Goal: Transaction & Acquisition: Purchase product/service

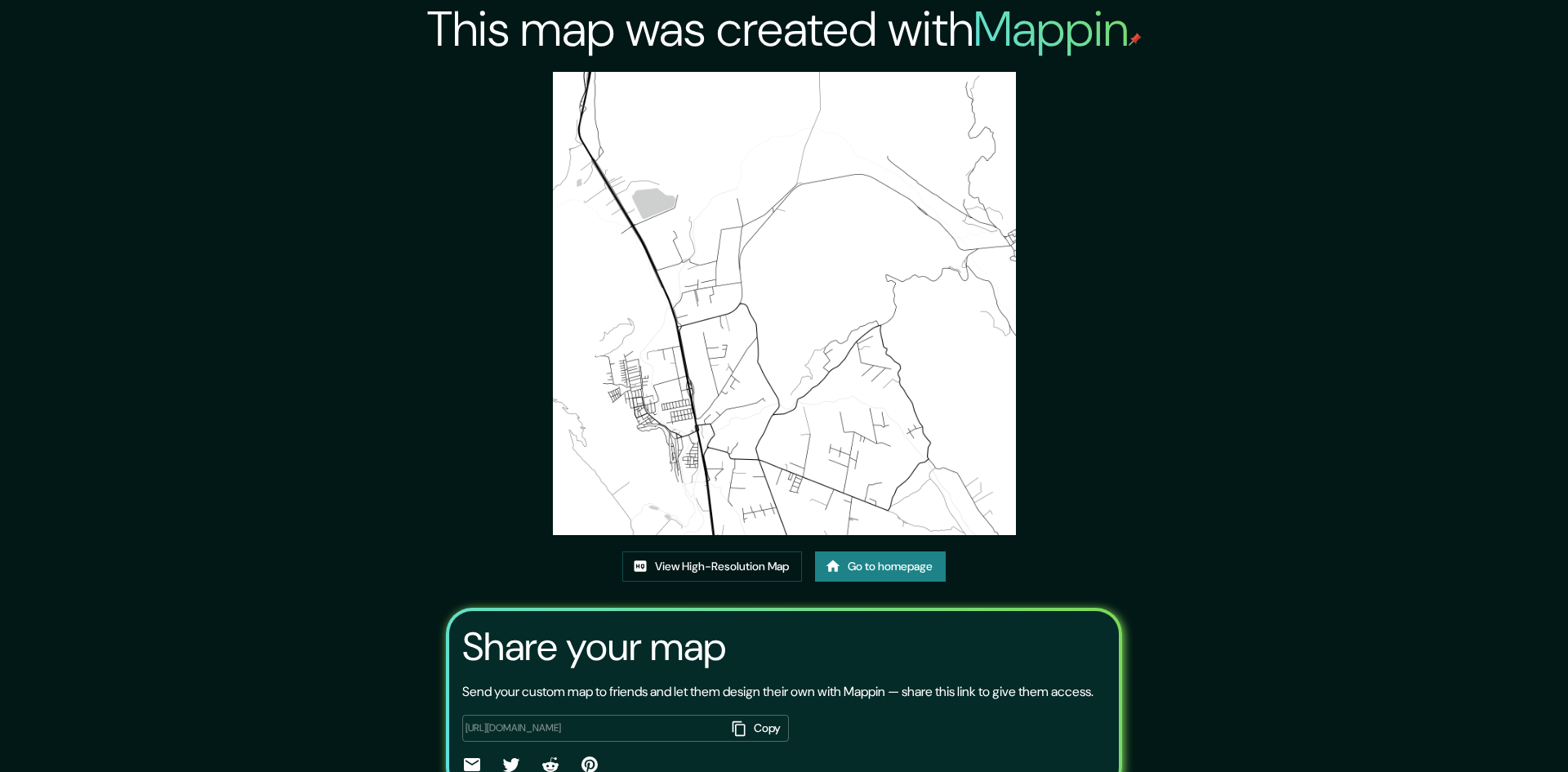
click at [591, 701] on div "[URL][DOMAIN_NAME] Copy ​" at bounding box center [784, 739] width 644 height 76
click at [595, 714] on div "[URL][DOMAIN_NAME] Copy ​" at bounding box center [625, 728] width 326 height 27
click at [602, 294] on div "This map was created with Mappin View High-Resolution Map Go to homepage Share …" at bounding box center [784, 425] width 714 height 852
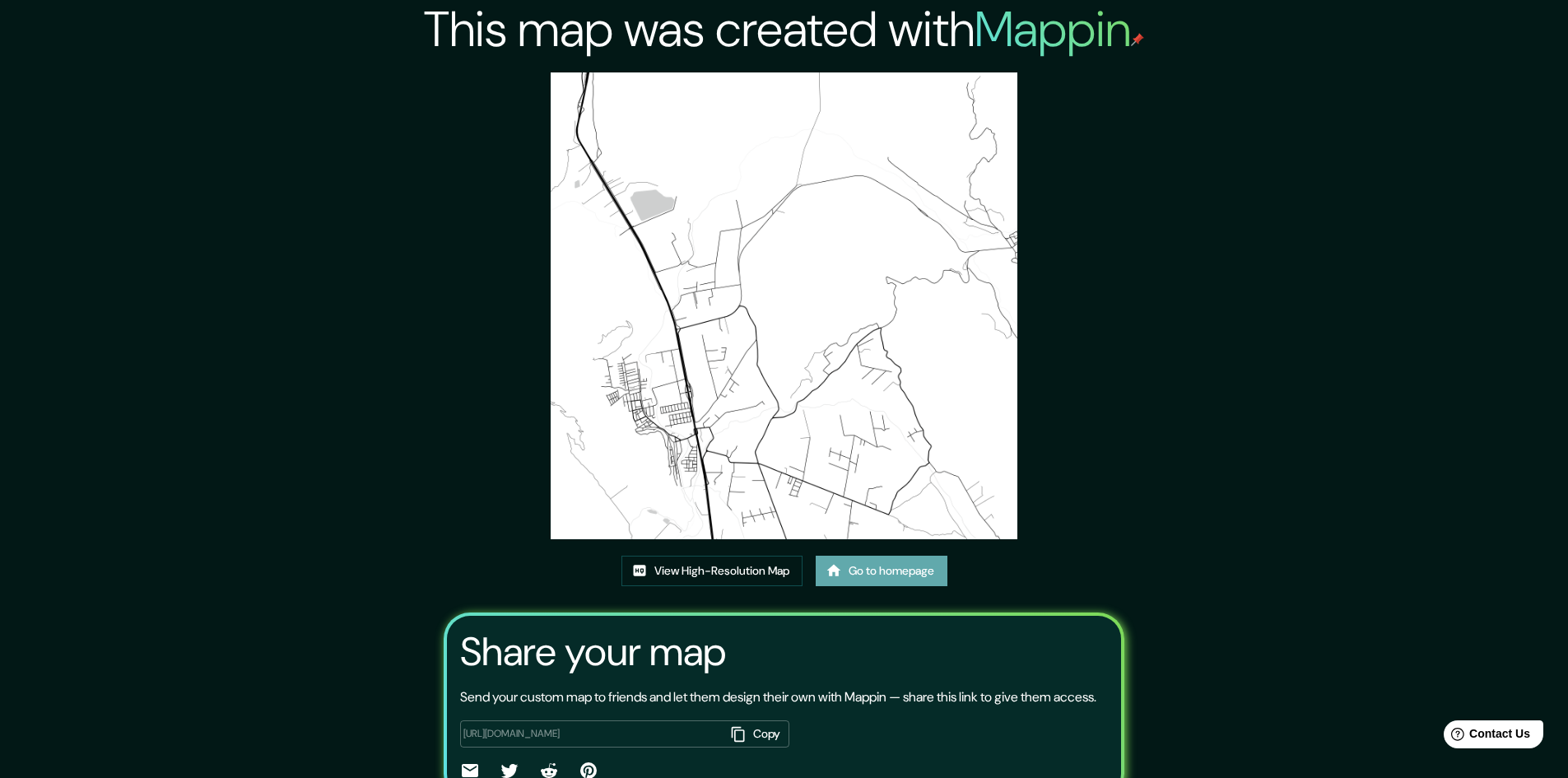
click at [852, 572] on link "Go to homepage" at bounding box center [881, 571] width 131 height 30
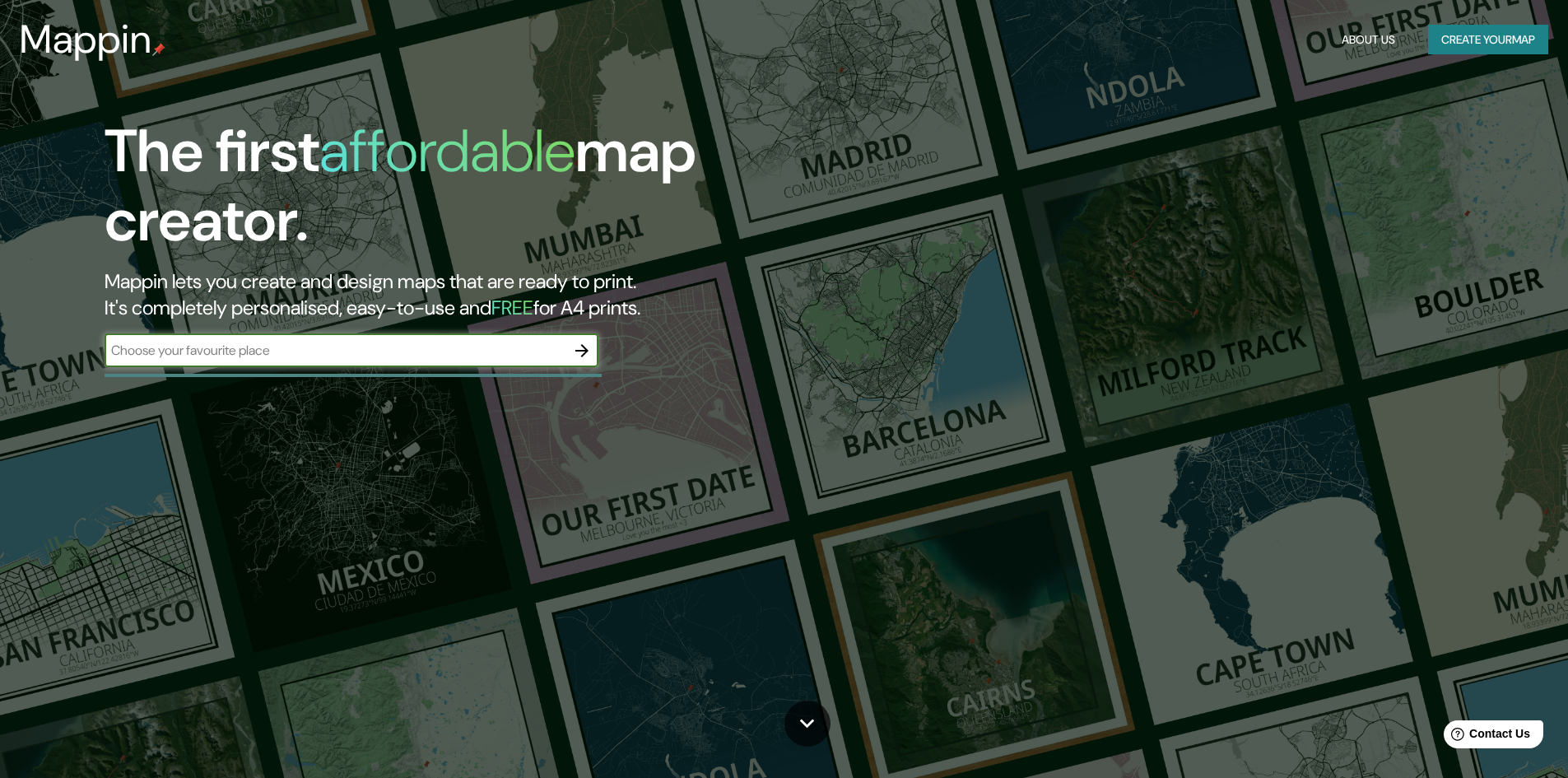
click at [332, 358] on input "text" at bounding box center [335, 349] width 461 height 19
type input "El Melon"
click at [575, 346] on icon "button" at bounding box center [582, 350] width 20 height 20
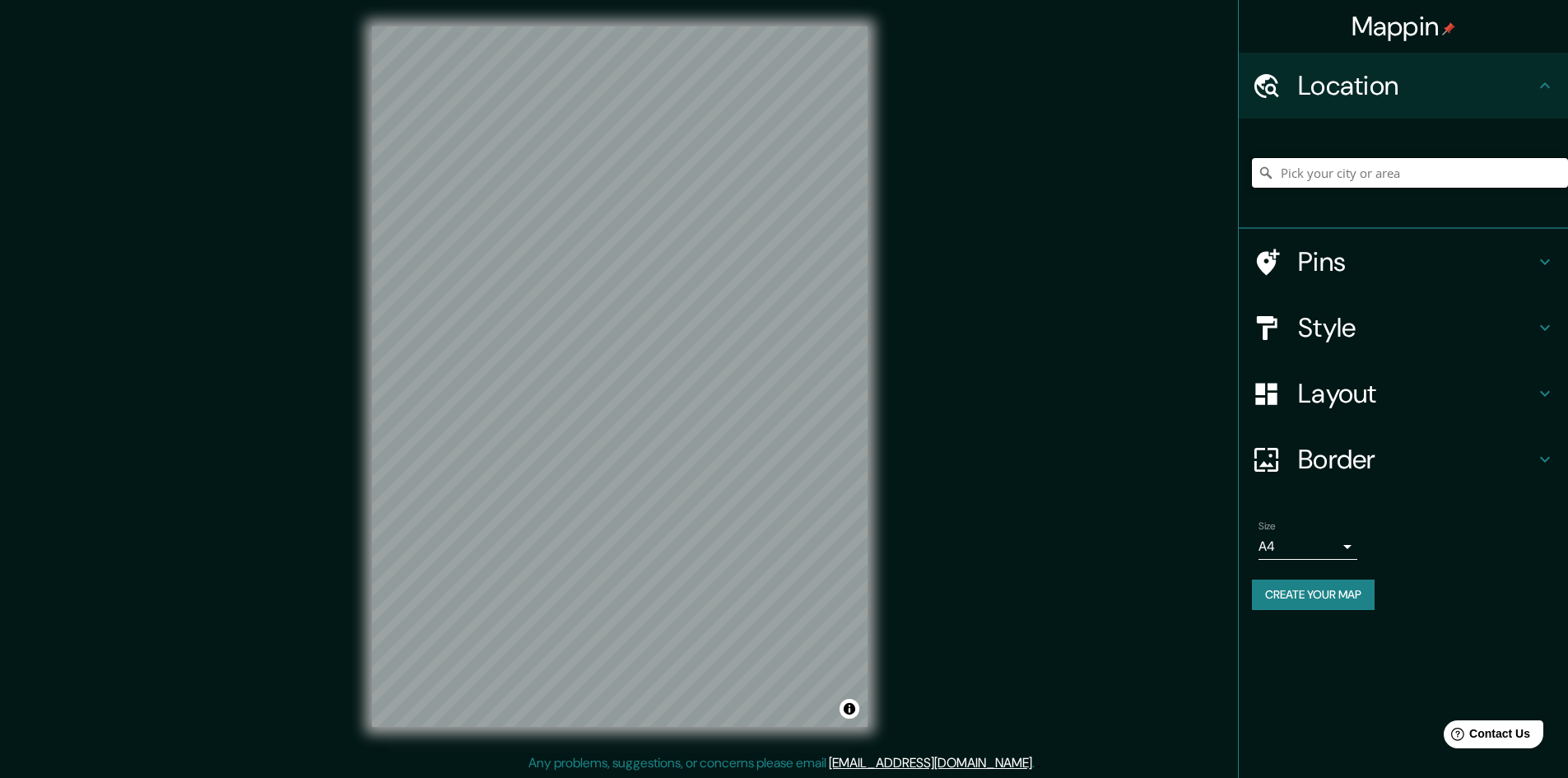
click at [1390, 171] on input "Pick your city or area" at bounding box center [1410, 172] width 316 height 29
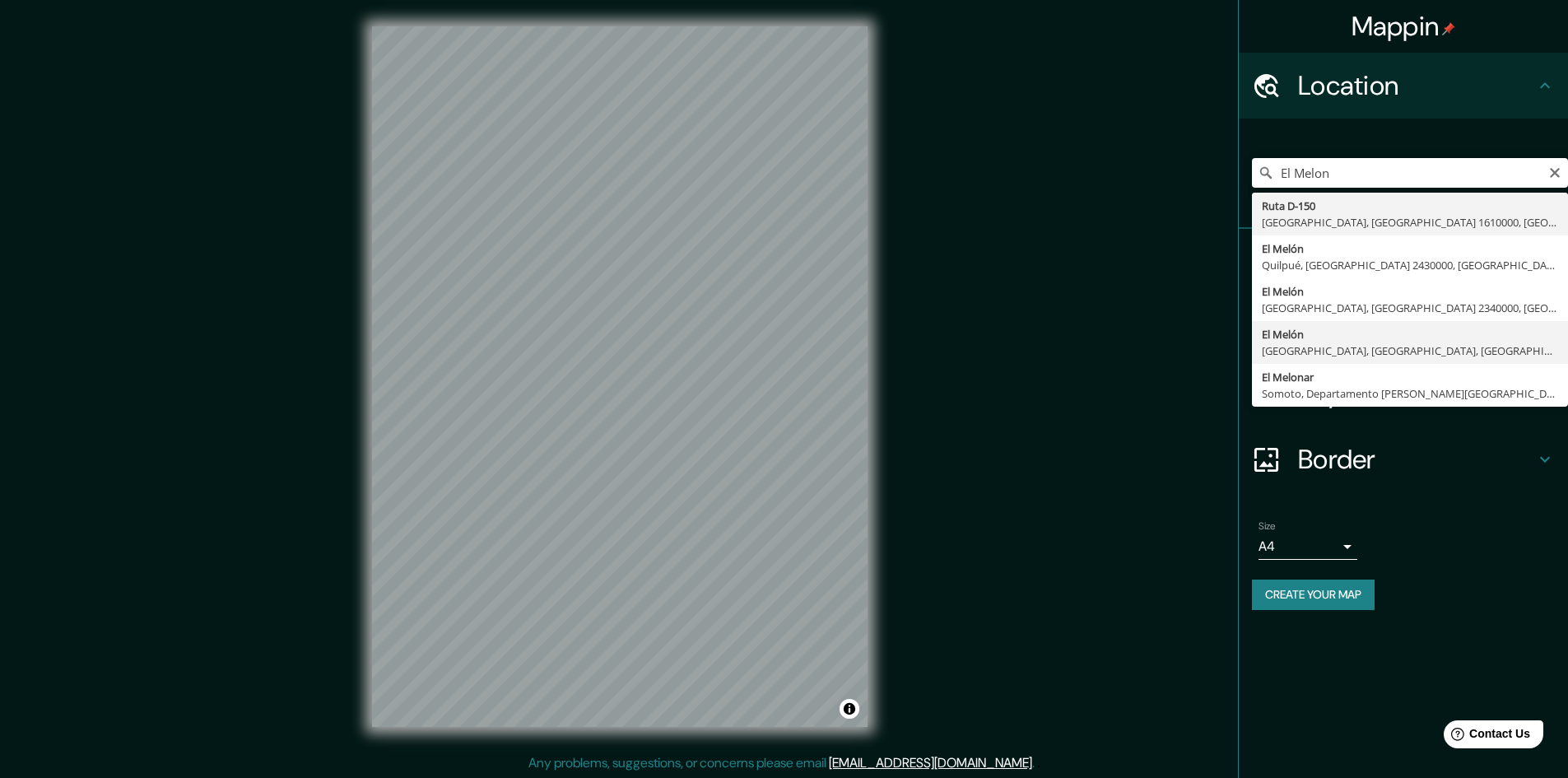
type input "El Melón, [GEOGRAPHIC_DATA], [GEOGRAPHIC_DATA], [GEOGRAPHIC_DATA]"
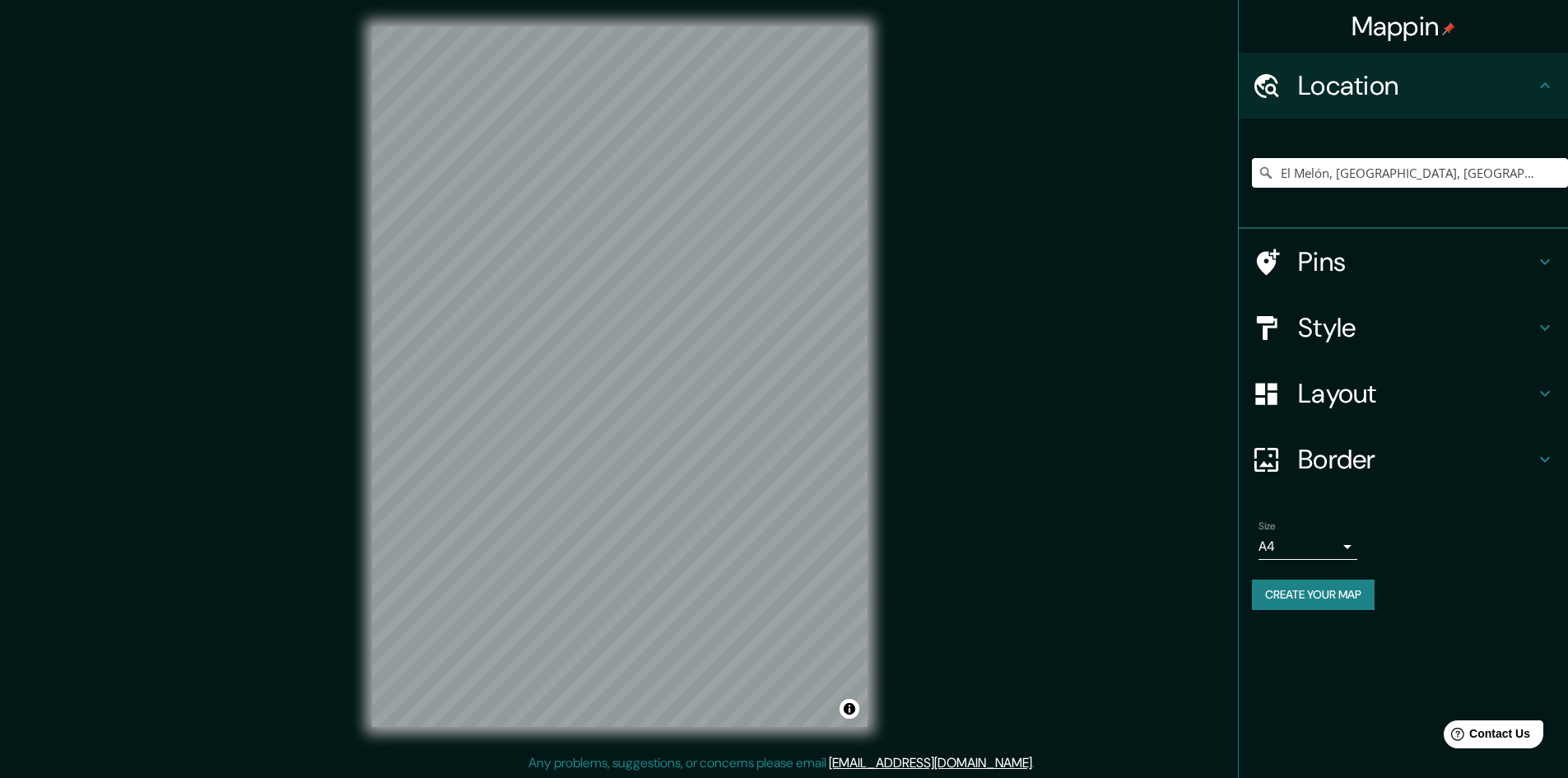
click at [1337, 539] on body "Mappin Location [GEOGRAPHIC_DATA], [GEOGRAPHIC_DATA], [GEOGRAPHIC_DATA], [GEOGR…" at bounding box center [784, 389] width 1568 height 778
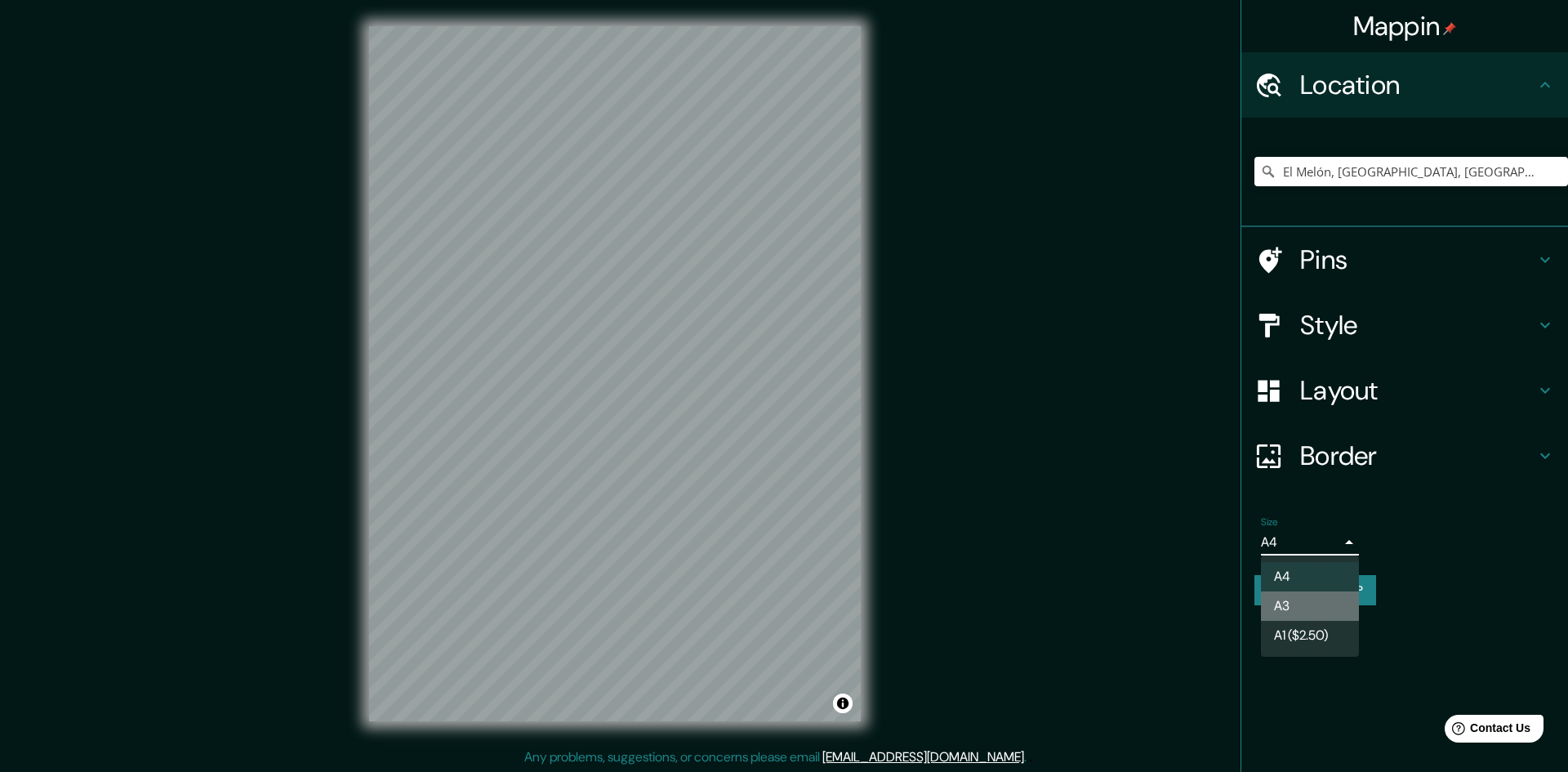
click at [1319, 612] on li "A3" at bounding box center [1309, 605] width 98 height 29
type input "a4"
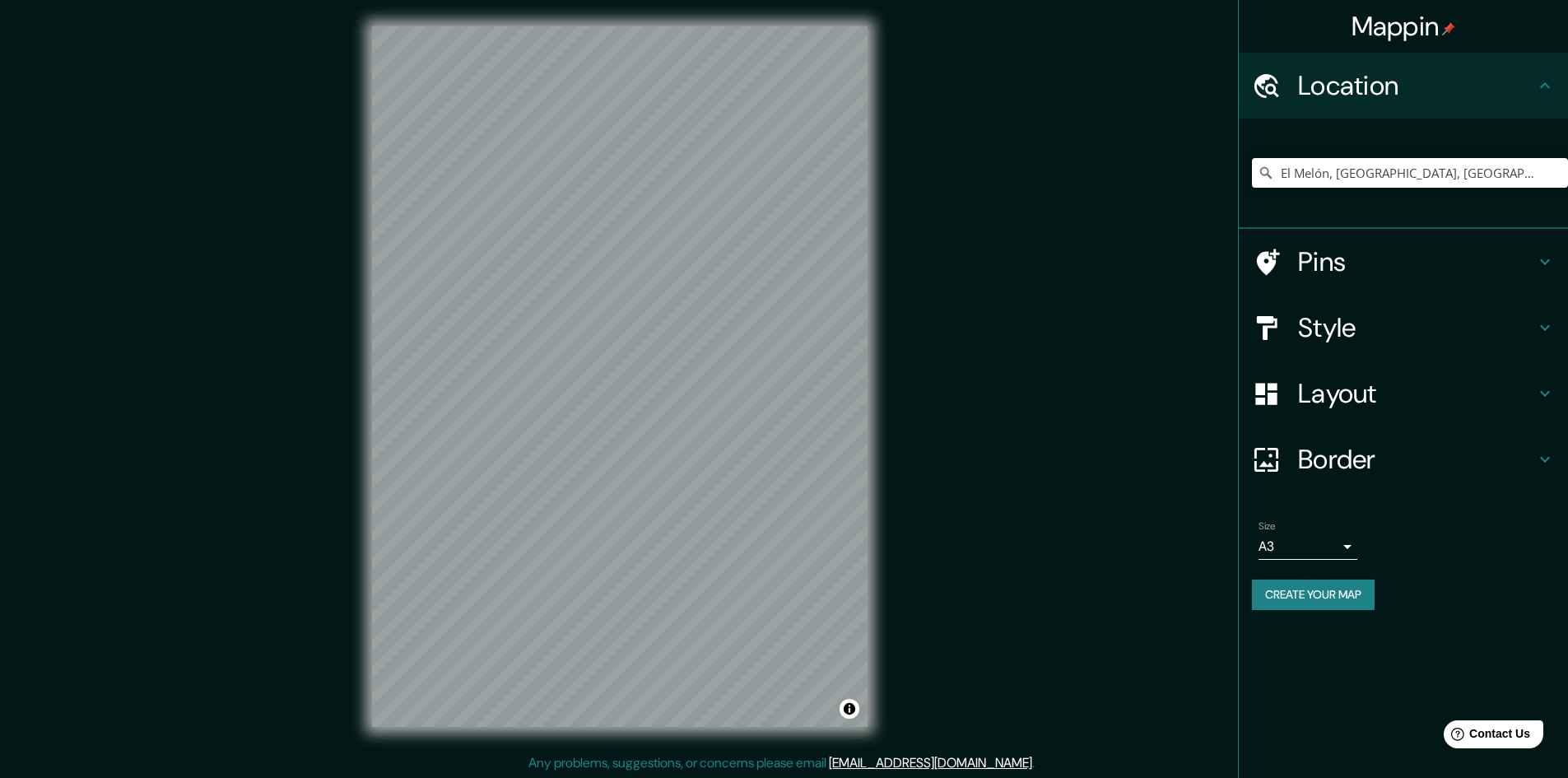
click at [1341, 596] on button "Create your map" at bounding box center [1312, 595] width 122 height 30
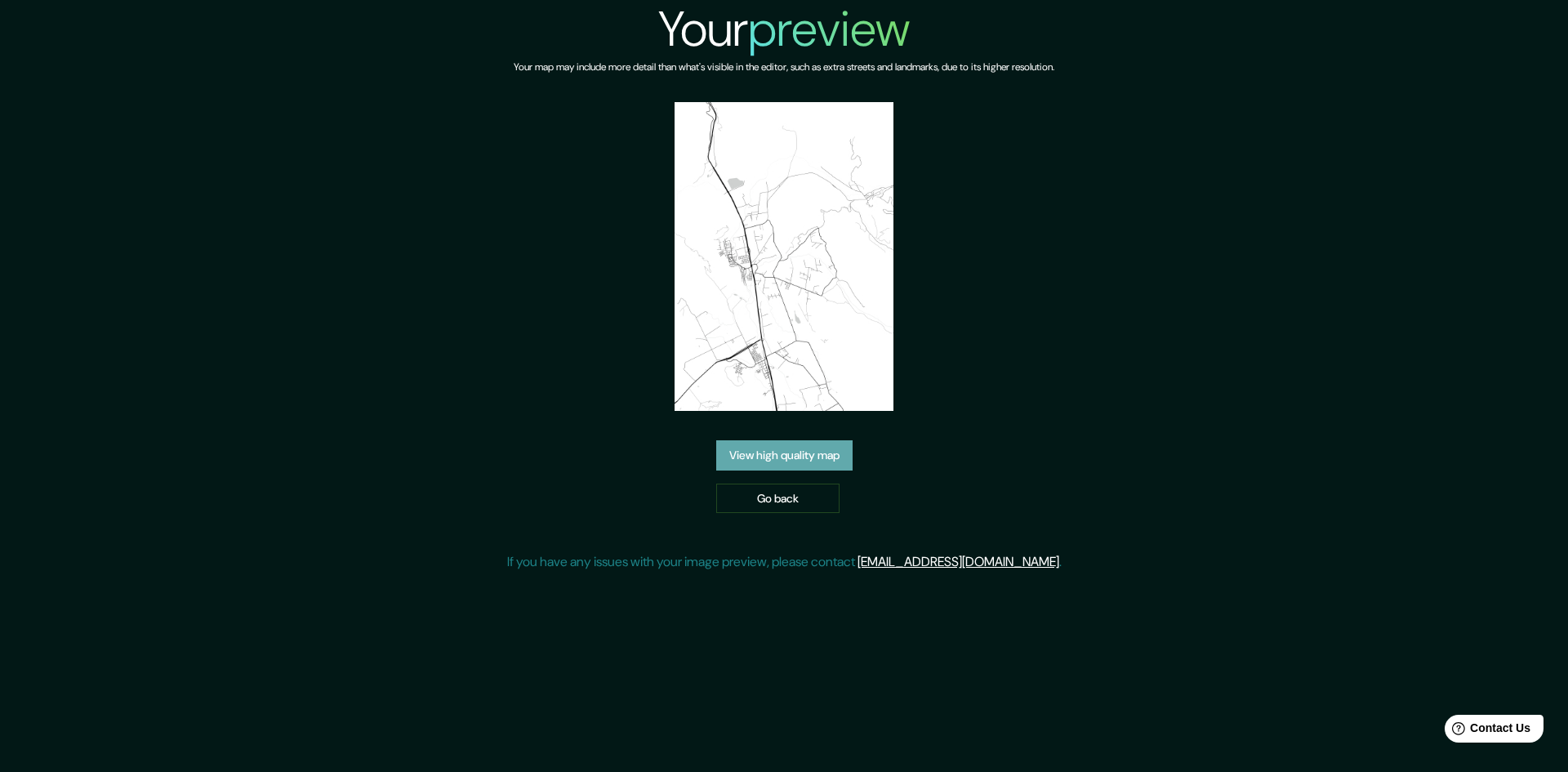
click at [798, 456] on link "View high quality map" at bounding box center [784, 456] width 137 height 30
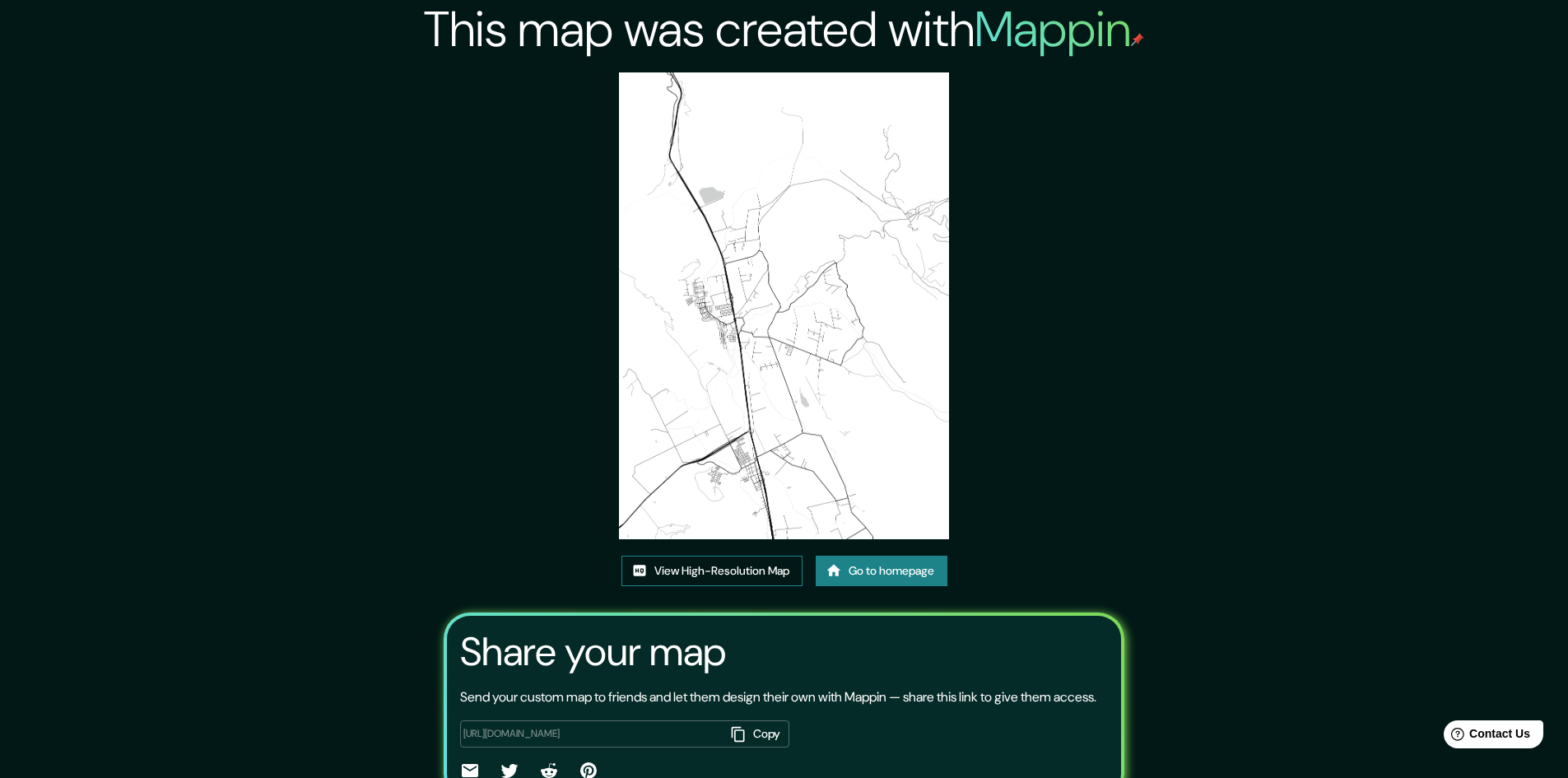
drag, startPoint x: 729, startPoint y: 289, endPoint x: 719, endPoint y: 565, distance: 276.2
